Goal: Use online tool/utility: Utilize a website feature to perform a specific function

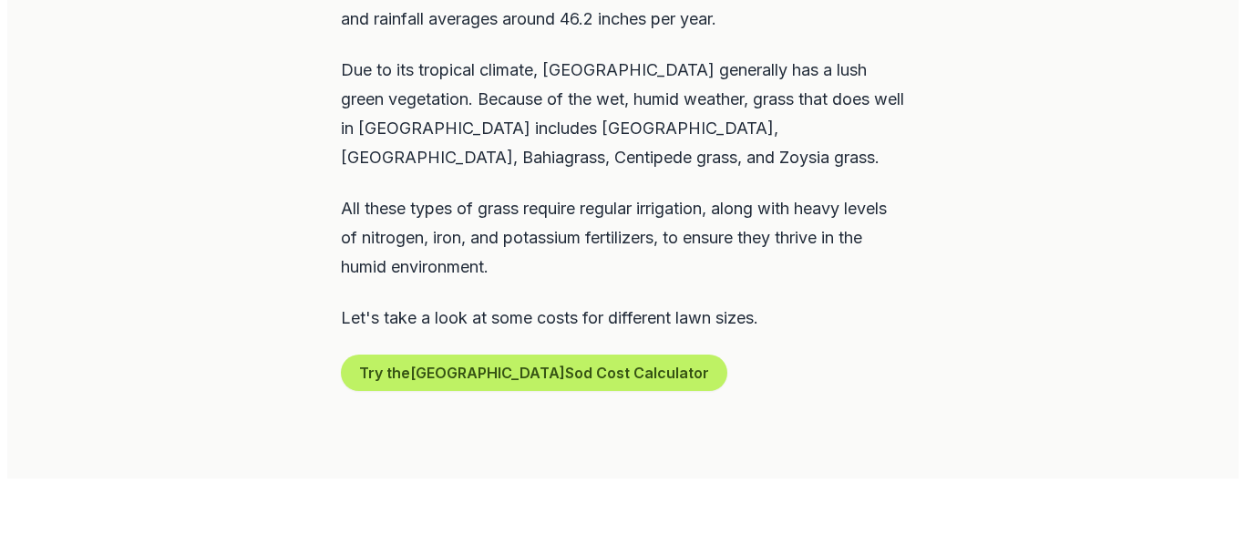
scroll to position [1050, 0]
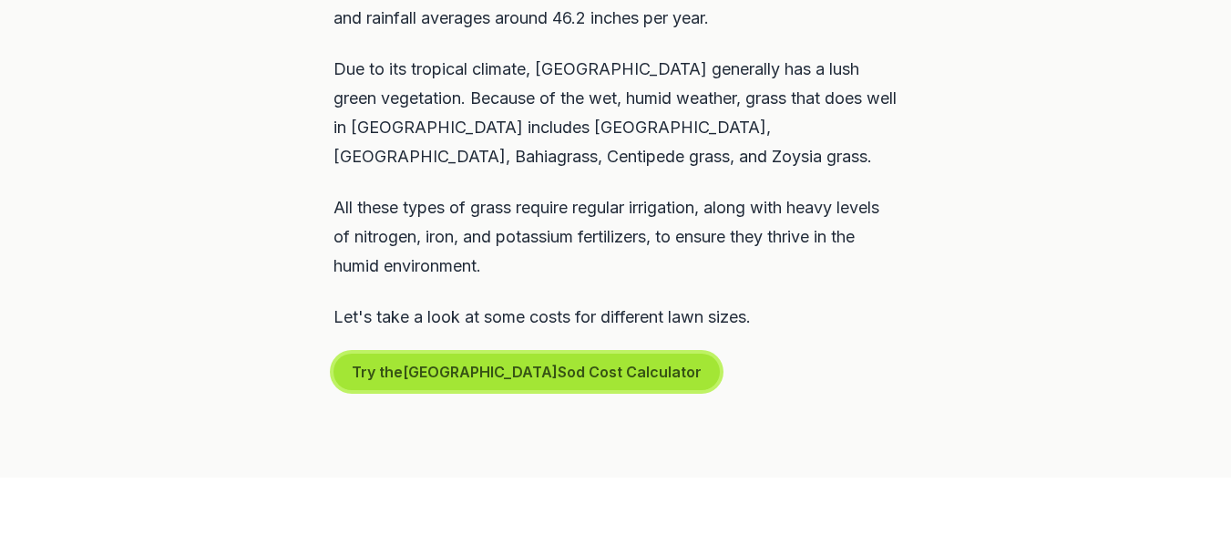
click at [436, 354] on button "Try the Naples Sod Cost Calculator" at bounding box center [527, 372] width 386 height 36
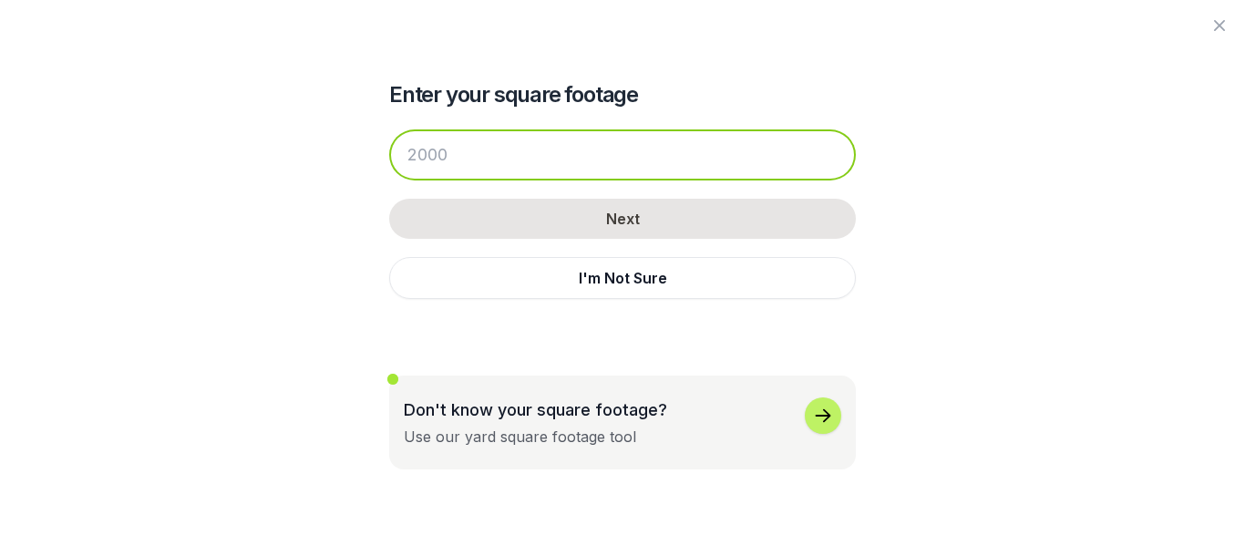
click at [476, 159] on input "number" at bounding box center [622, 154] width 467 height 51
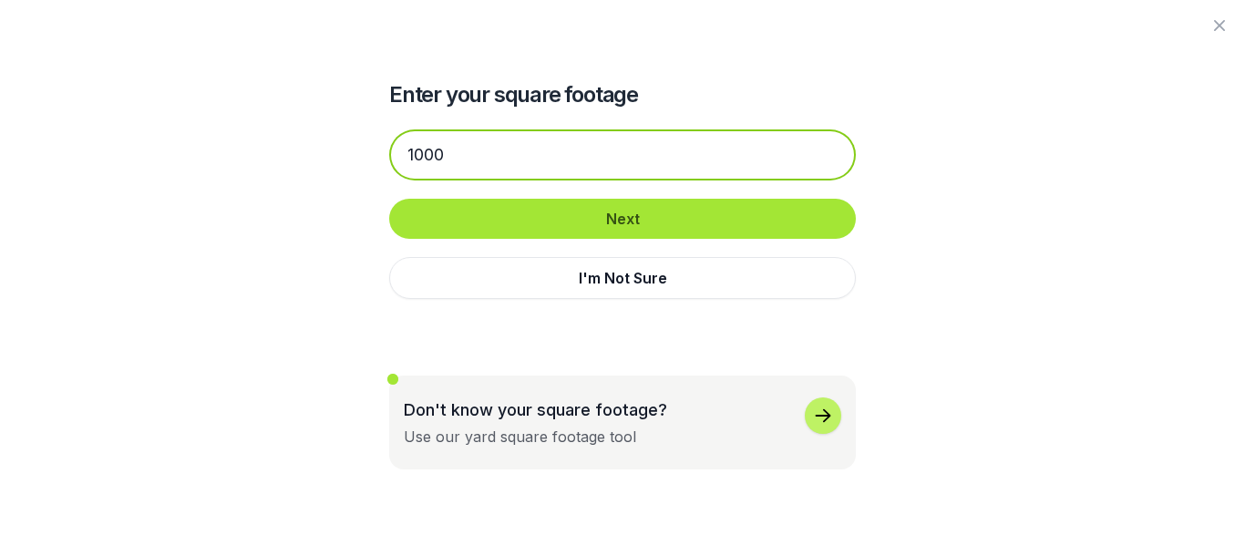
type input "1000"
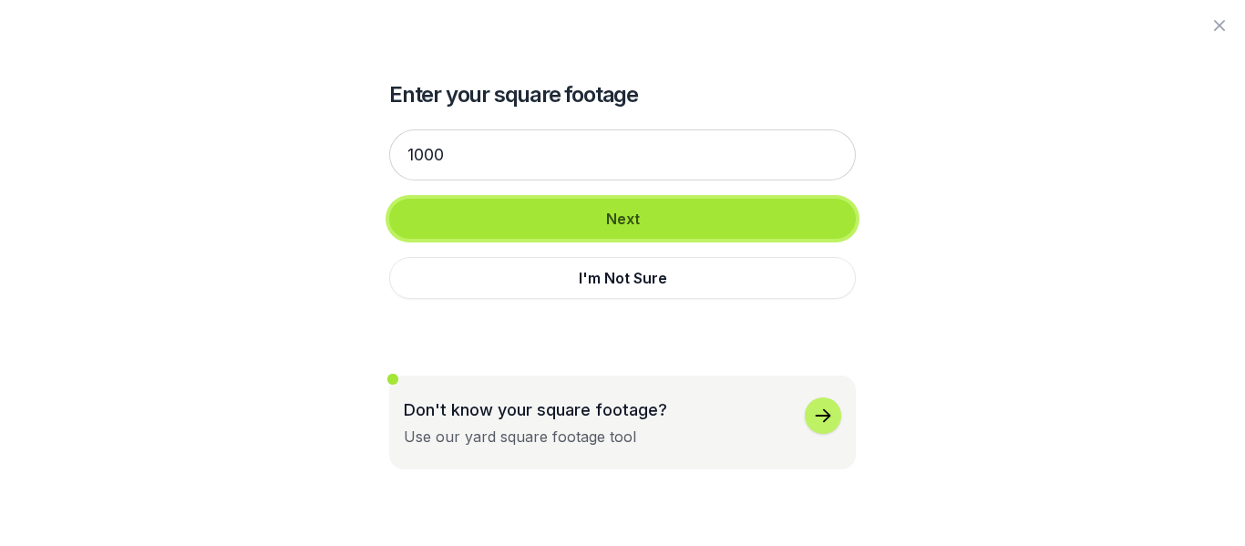
click at [583, 217] on button "Next" at bounding box center [622, 219] width 467 height 40
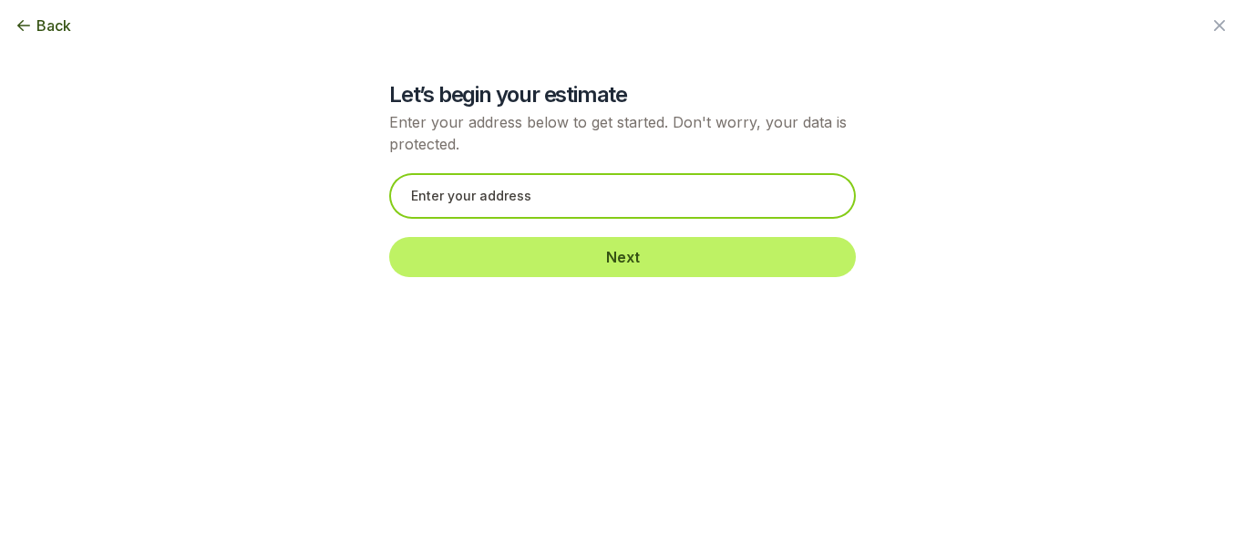
click at [574, 198] on input "text" at bounding box center [622, 196] width 467 height 46
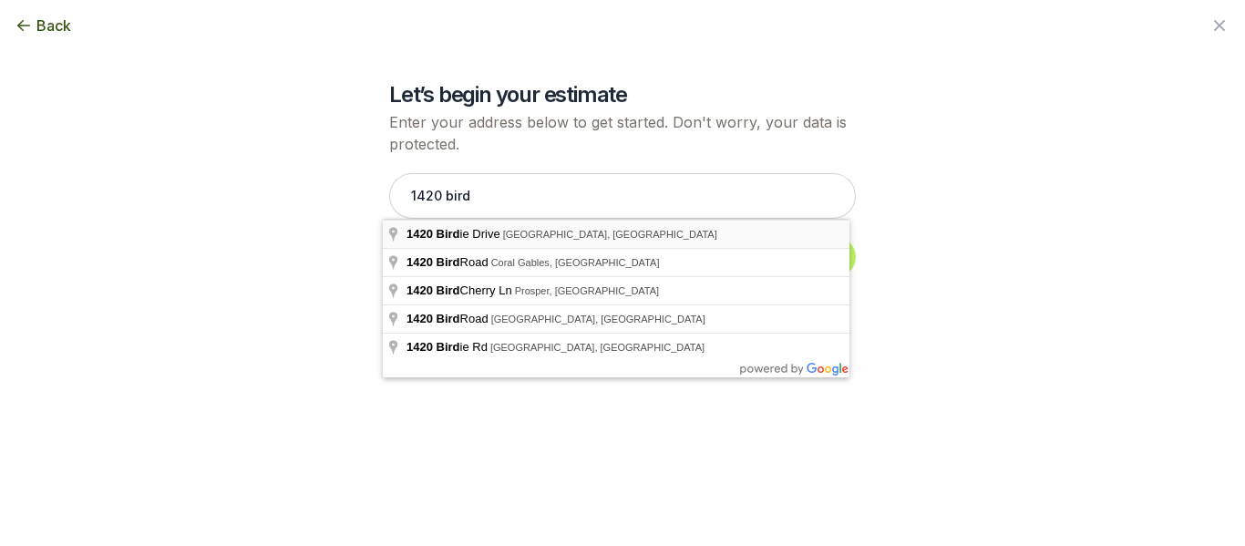
type input "[STREET_ADDRESS]"
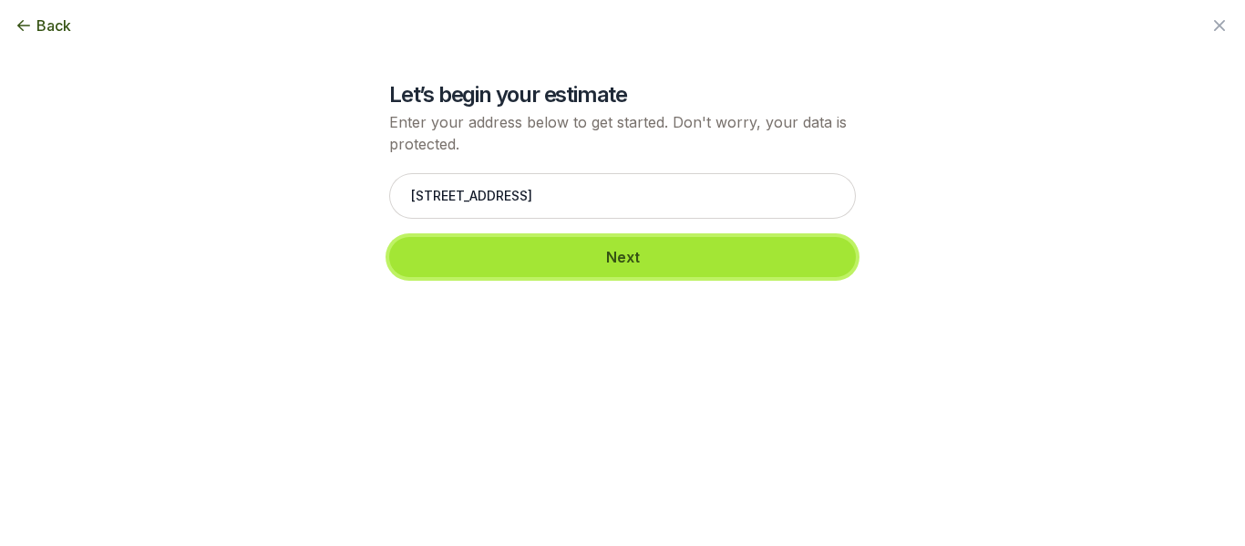
click at [550, 258] on button "Next" at bounding box center [622, 257] width 467 height 40
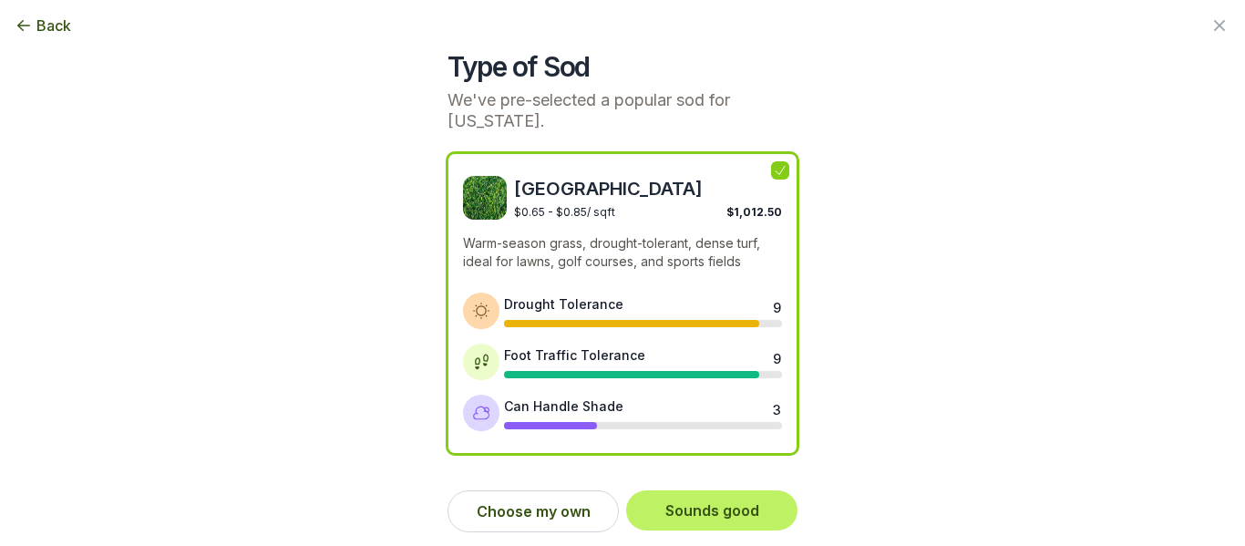
scroll to position [33, 0]
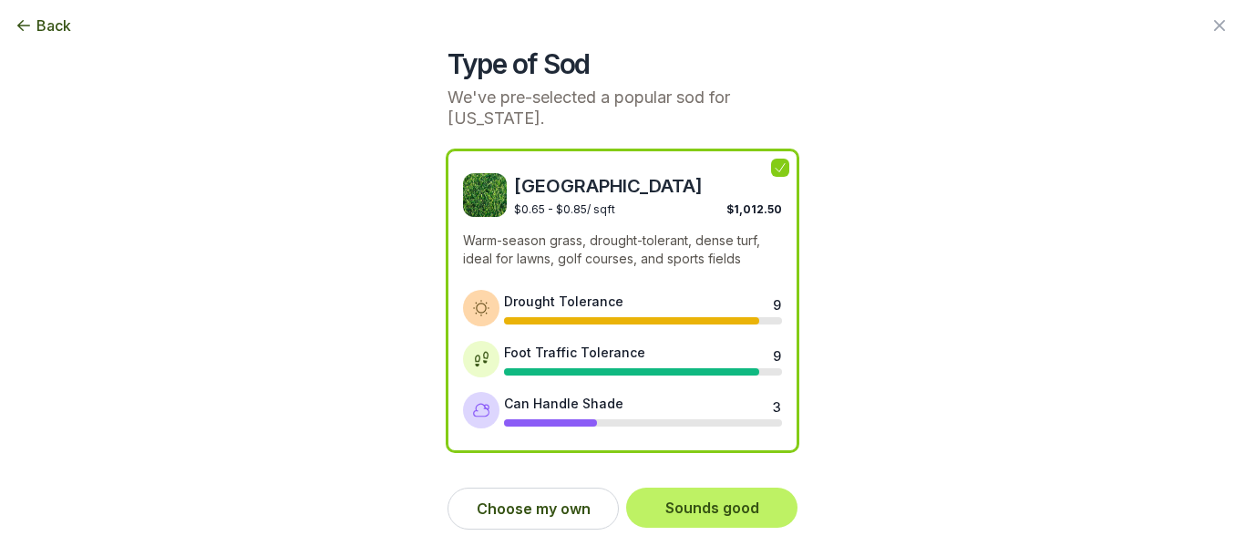
click at [1217, 0] on div at bounding box center [622, 0] width 1245 height 0
click at [50, 22] on span "Back" at bounding box center [53, 26] width 35 height 22
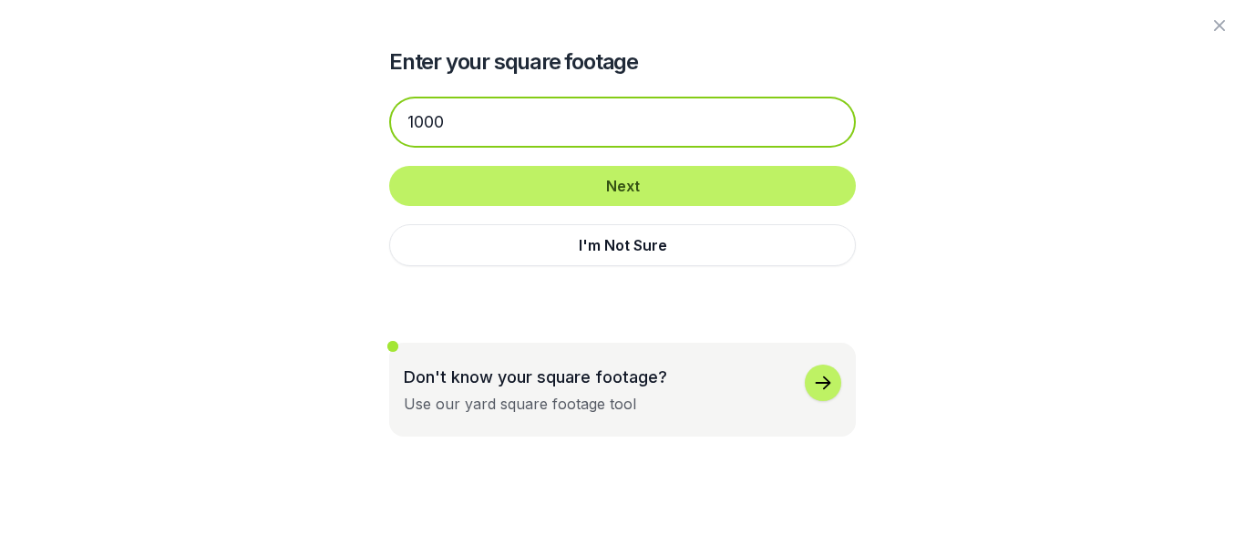
click at [485, 118] on input "1000" at bounding box center [622, 122] width 467 height 51
type input "1"
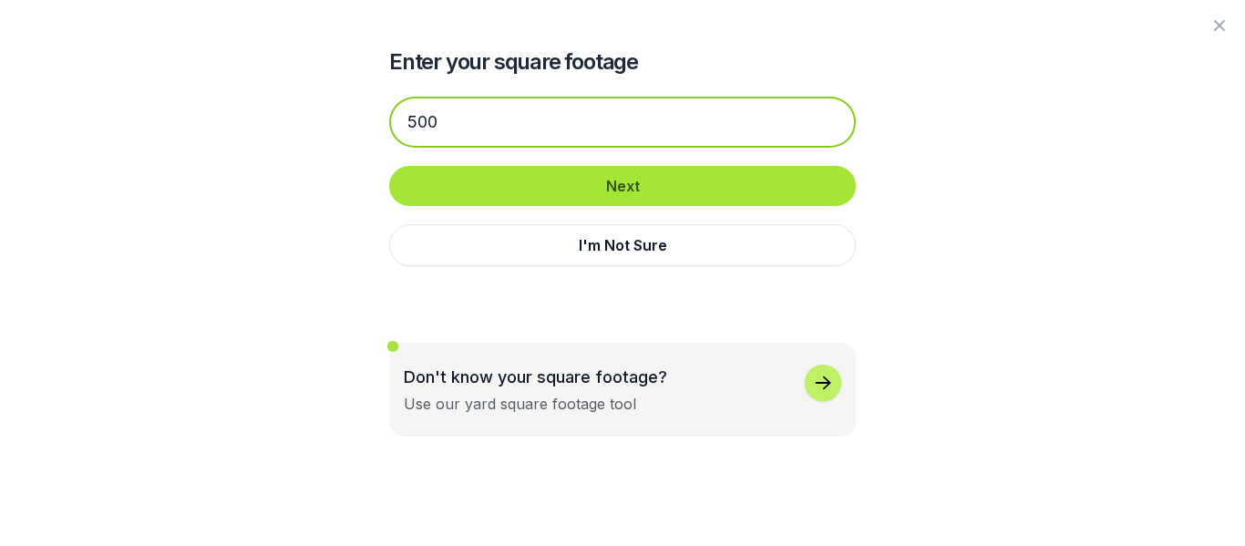
type input "500"
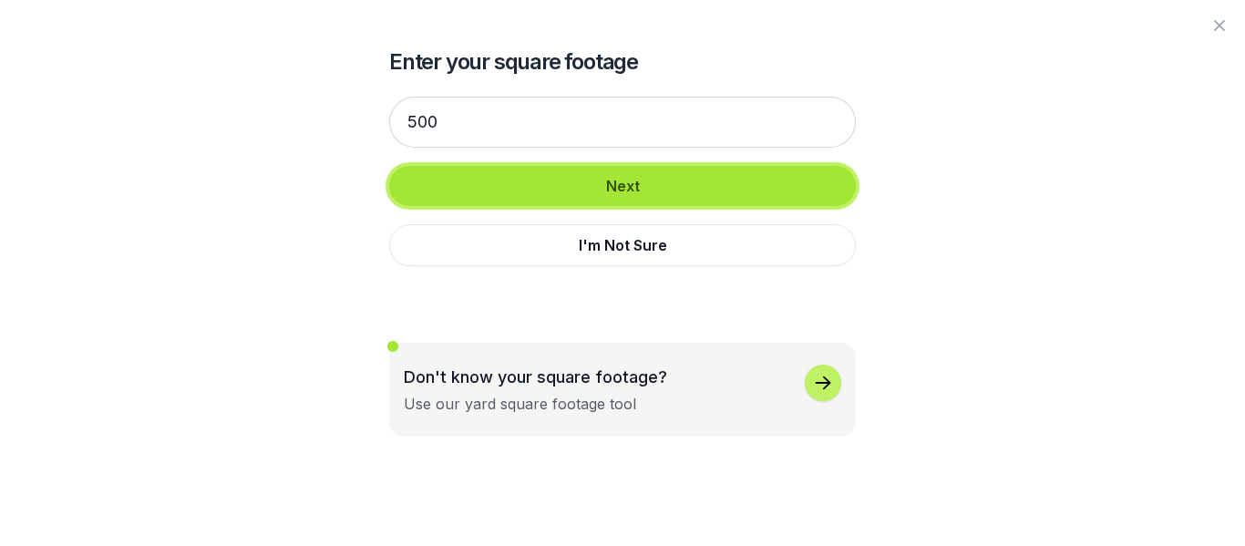
click at [519, 182] on button "Next" at bounding box center [622, 186] width 467 height 40
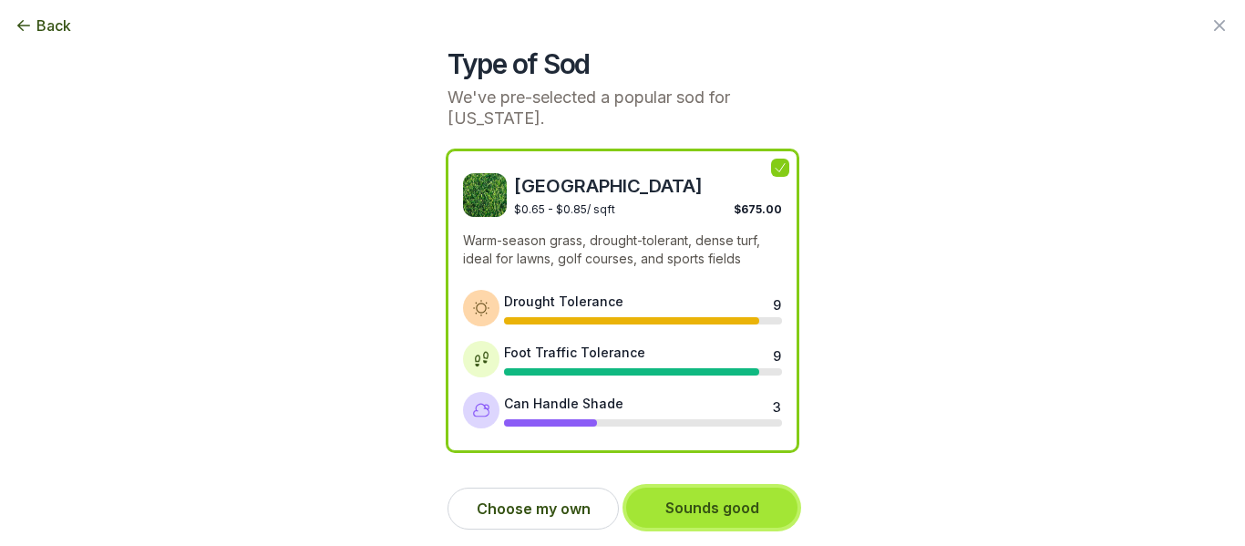
click at [692, 512] on button "Sounds good" at bounding box center [711, 508] width 171 height 40
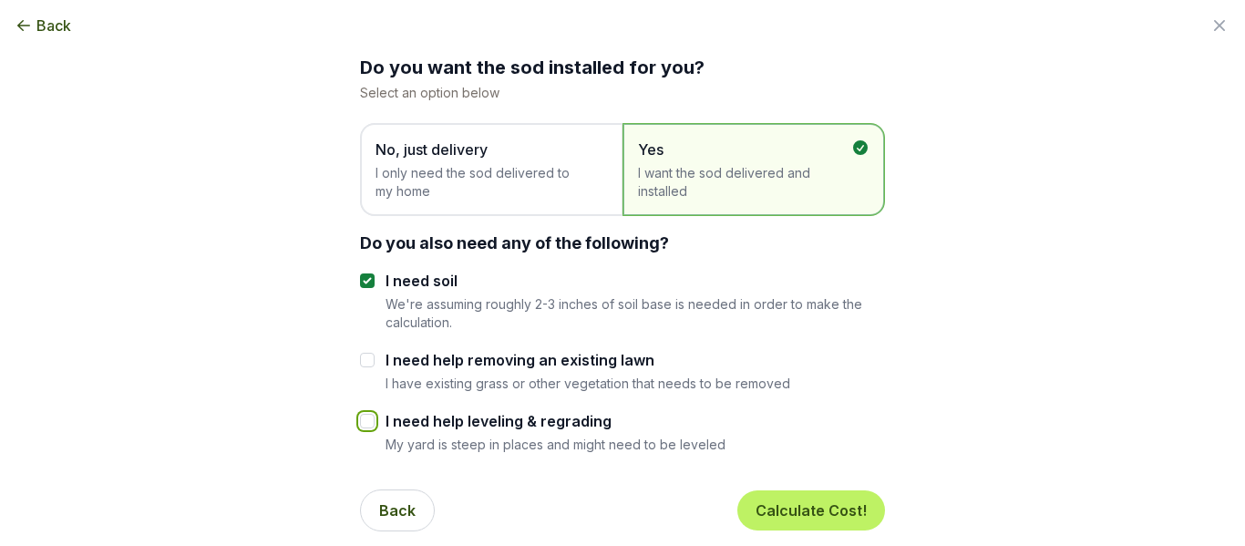
click at [366, 425] on input "I need help leveling & regrading" at bounding box center [367, 421] width 15 height 15
checkbox input "true"
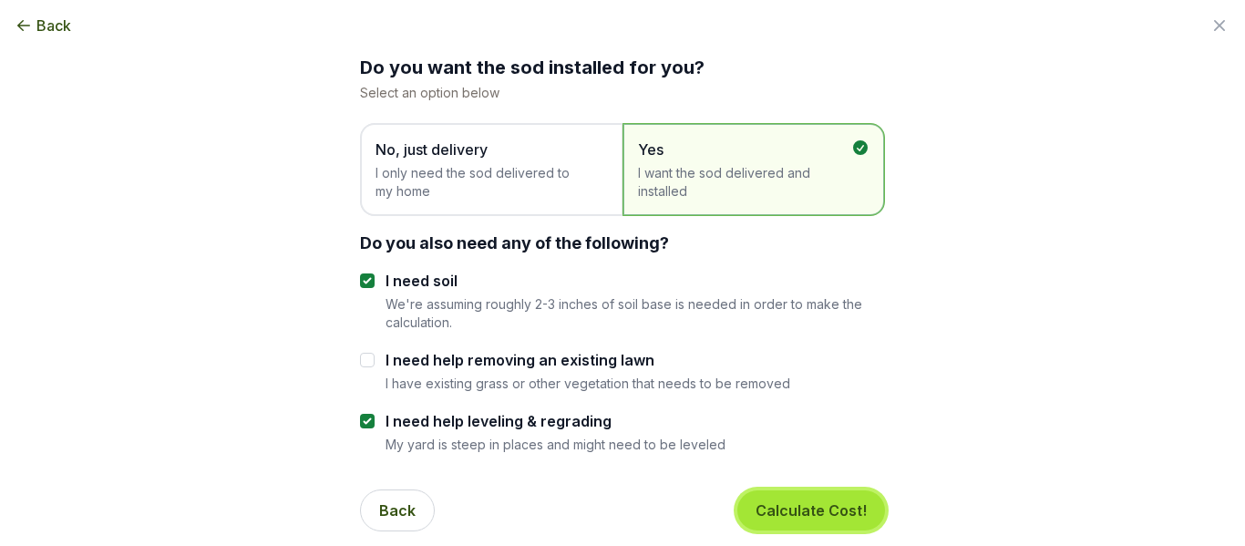
click at [780, 504] on button "Calculate Cost!" at bounding box center [811, 510] width 148 height 40
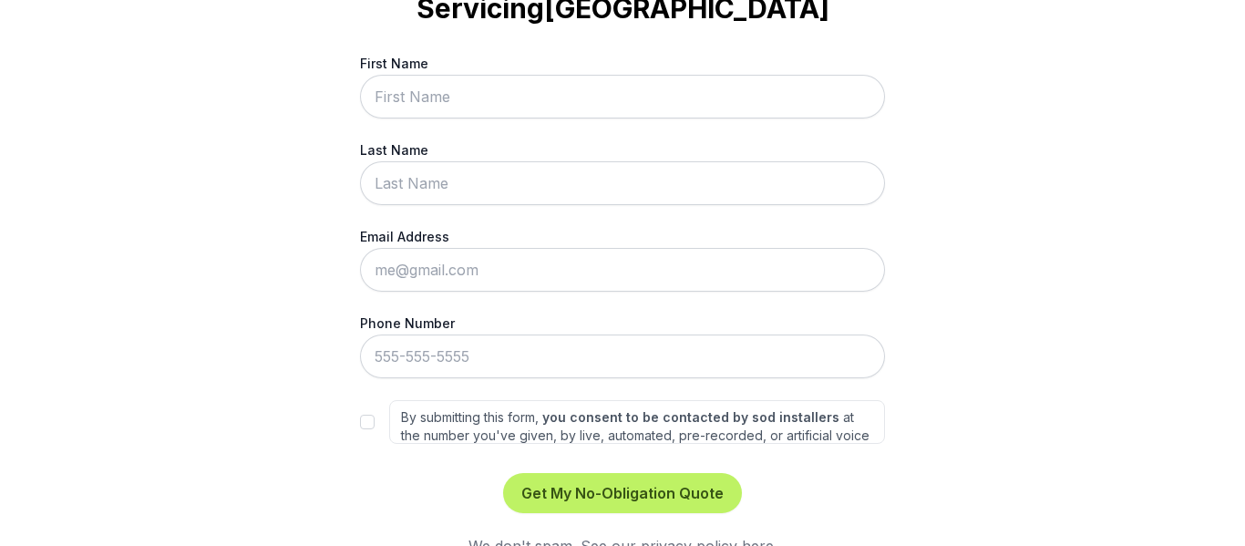
scroll to position [0, 0]
